Goal: Find contact information: Find contact information

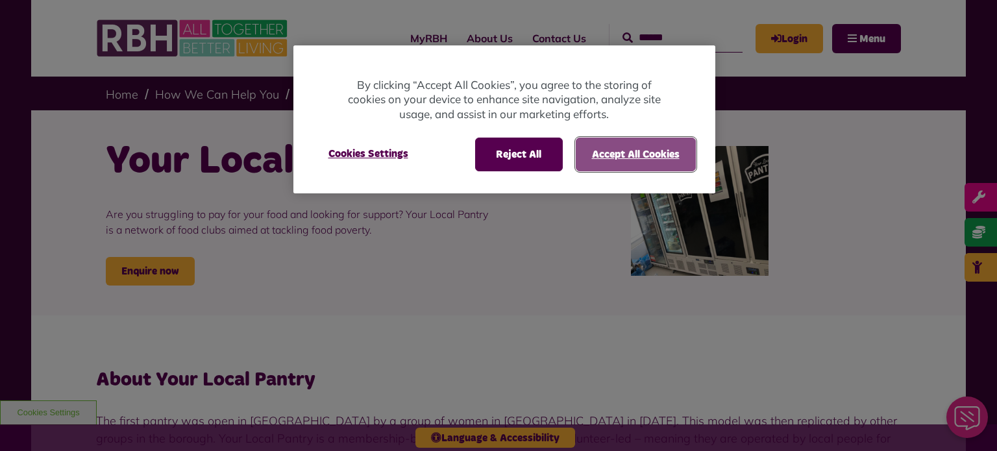
click at [607, 147] on button "Accept All Cookies" at bounding box center [635, 155] width 120 height 34
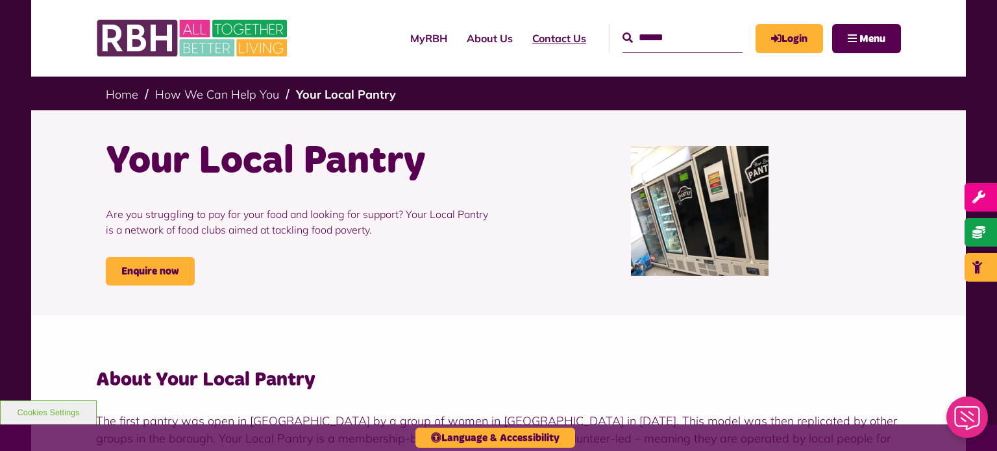
click at [522, 33] on link "Contact Us" at bounding box center [558, 38] width 73 height 35
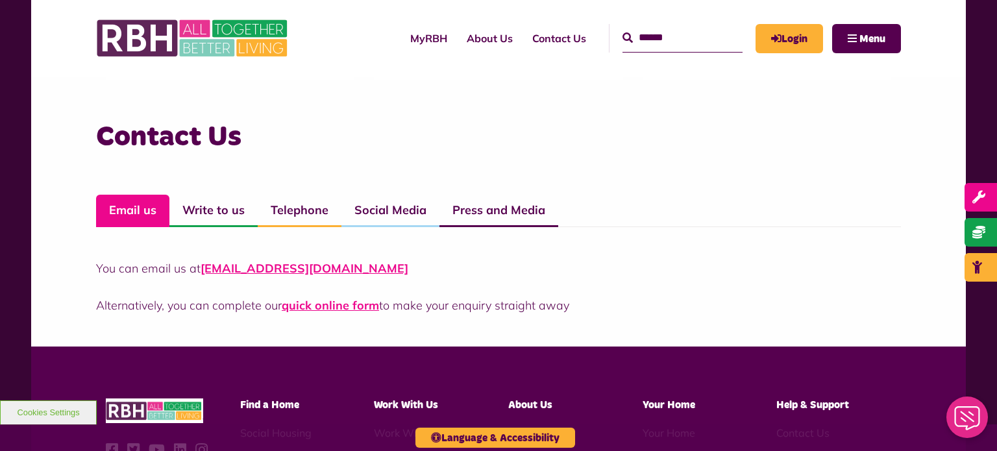
scroll to position [875, 0]
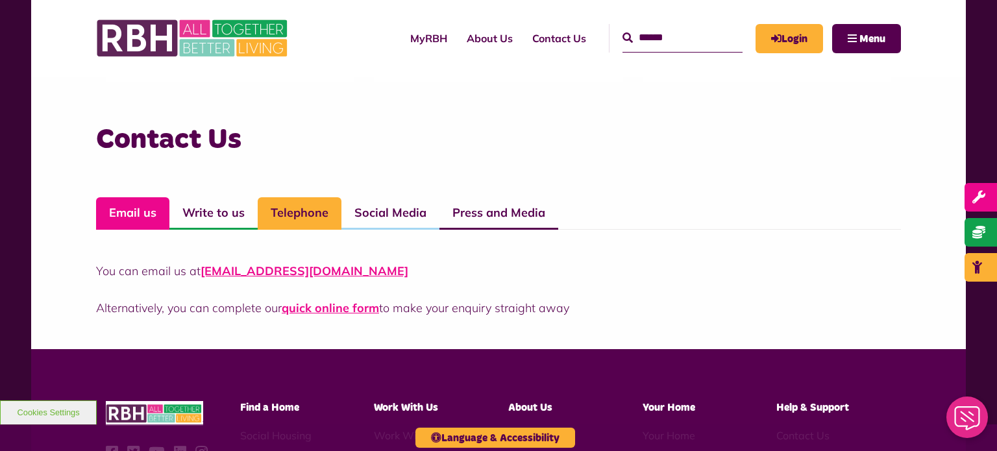
click at [298, 207] on link "Telephone" at bounding box center [300, 213] width 84 height 32
